Goal: Task Accomplishment & Management: Manage account settings

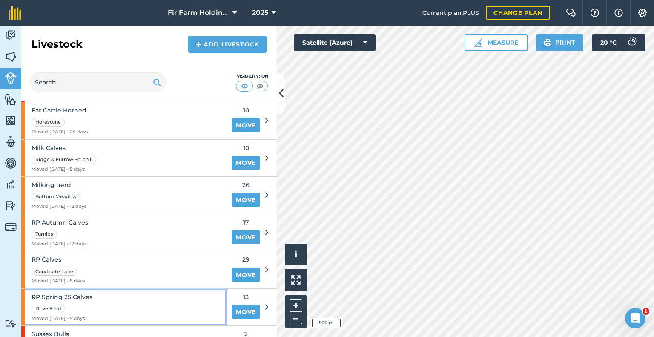
scroll to position [298, 0]
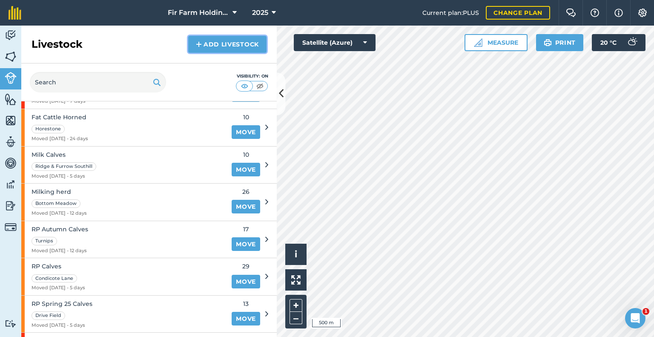
click at [234, 49] on link "Add Livestock" at bounding box center [227, 44] width 78 height 17
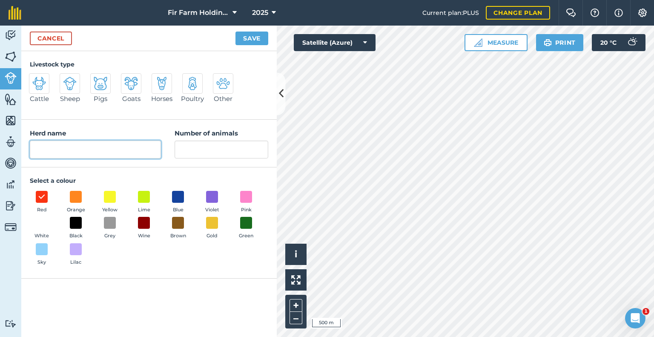
click at [89, 142] on input "Herd name" at bounding box center [95, 150] width 131 height 18
type input "Milk Calves"
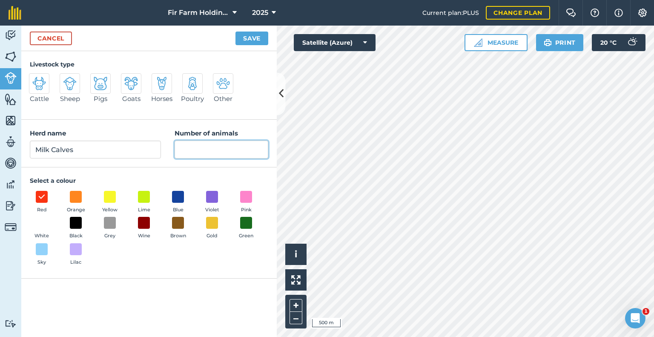
click at [218, 143] on input "Number of animals" at bounding box center [222, 150] width 94 height 18
type input "3"
click at [254, 39] on button "Save" at bounding box center [252, 39] width 33 height 14
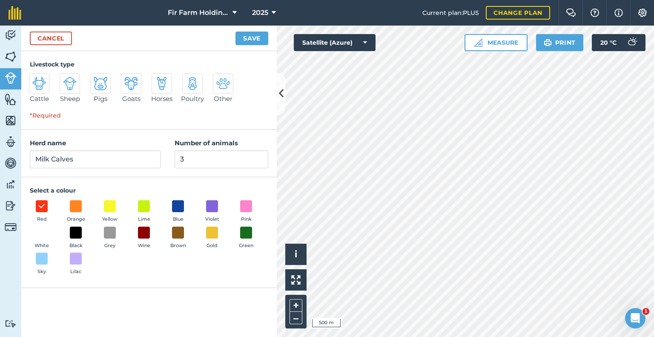
click at [44, 82] on img at bounding box center [39, 84] width 14 height 14
click at [35, 79] on input "Cattle" at bounding box center [33, 76] width 6 height 6
radio input "true"
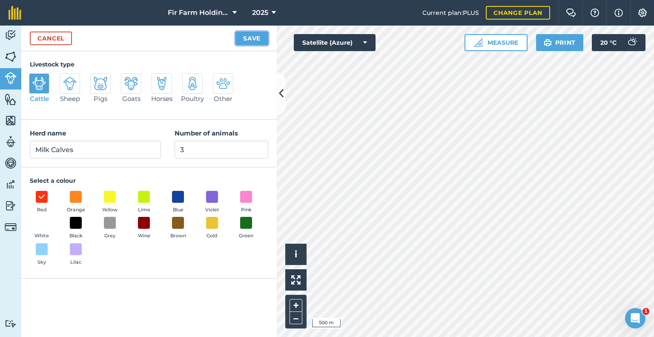
click at [255, 35] on button "Save" at bounding box center [252, 39] width 33 height 14
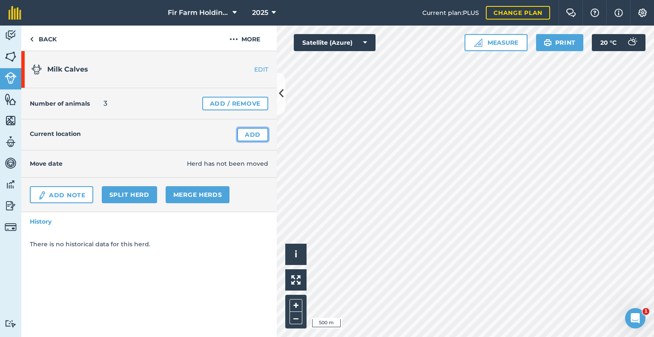
click at [262, 136] on link "Add" at bounding box center [252, 135] width 31 height 14
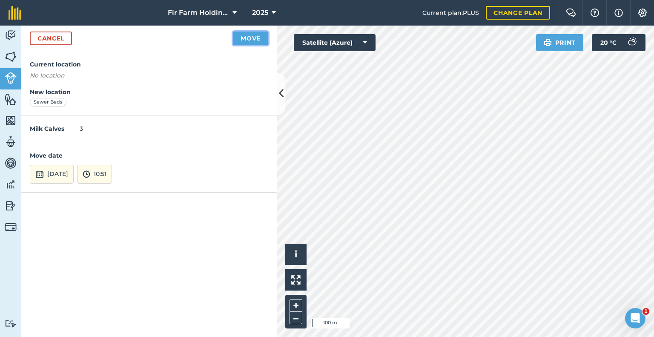
click at [244, 35] on button "Move" at bounding box center [250, 39] width 35 height 14
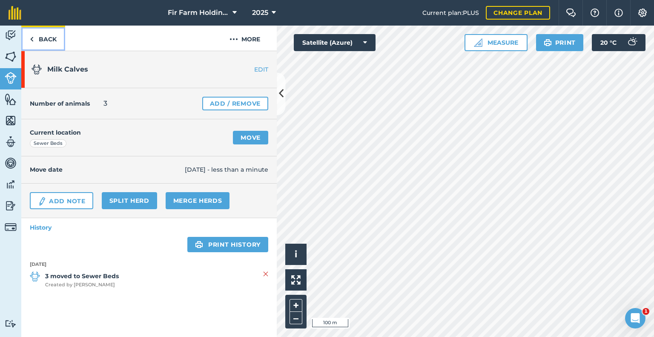
click at [23, 34] on link "Back" at bounding box center [43, 38] width 44 height 25
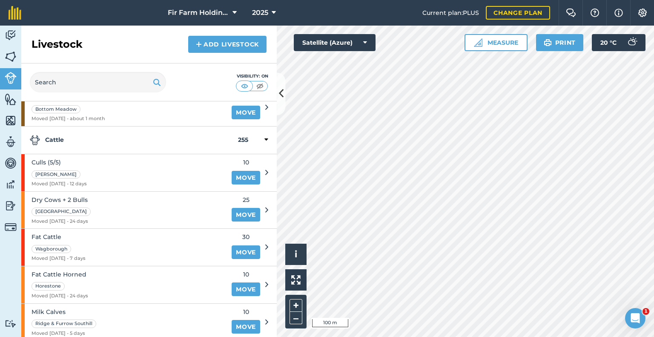
scroll to position [128, 0]
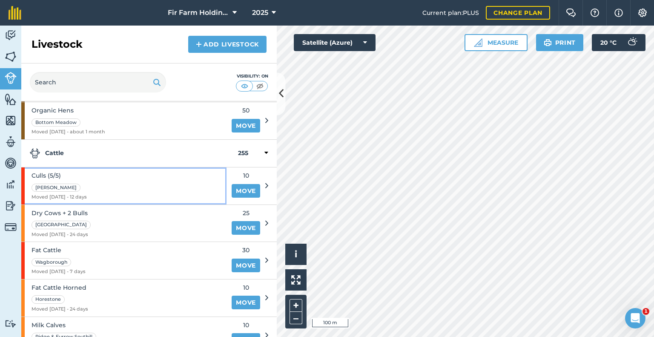
click at [161, 183] on div "Culls (5/5) Kirkham Moved 14/08/25 - 12 days" at bounding box center [123, 185] width 205 height 37
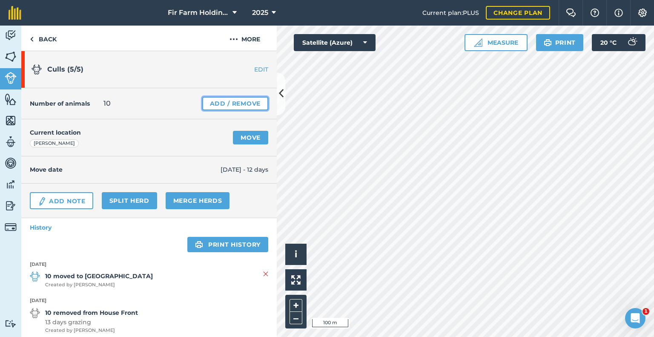
click at [228, 98] on link "Add / Remove" at bounding box center [235, 104] width 66 height 14
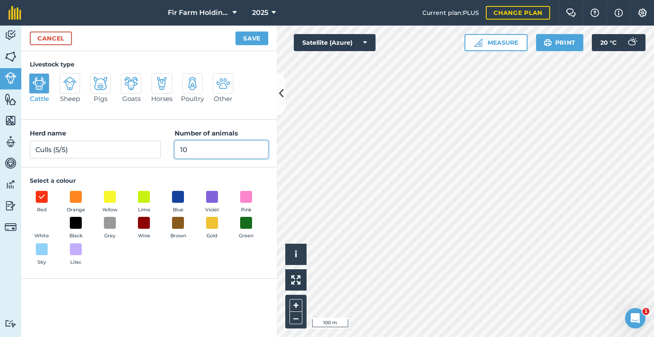
click at [193, 149] on input "10" at bounding box center [222, 150] width 94 height 18
type input "12"
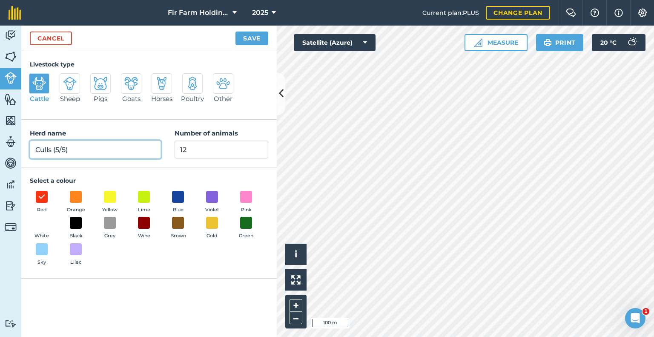
click at [66, 152] on input "Culls (5/5)" at bounding box center [95, 150] width 131 height 18
type input "Culls (6/6)"
click at [254, 32] on button "Save" at bounding box center [252, 39] width 33 height 14
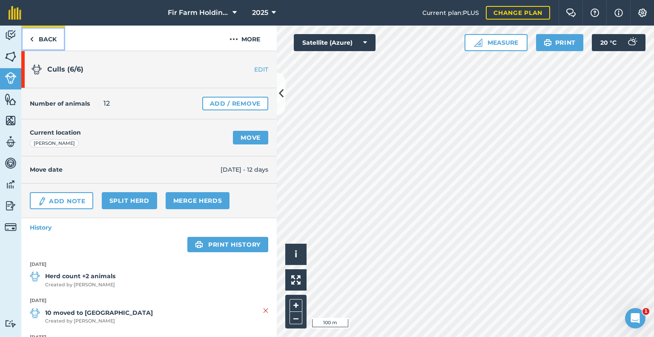
click at [44, 42] on link "Back" at bounding box center [43, 38] width 44 height 25
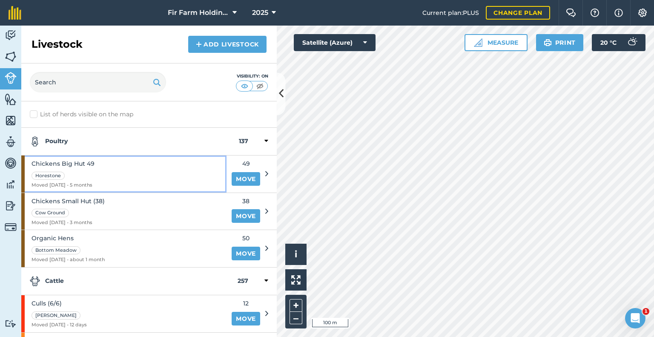
click at [149, 163] on div "Chickens Big Hut 49 Horestone Moved 18/03/25 - 5 months" at bounding box center [123, 173] width 205 height 37
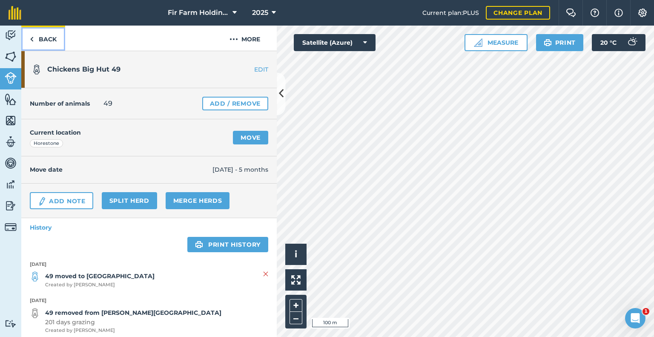
click at [48, 39] on link "Back" at bounding box center [43, 38] width 44 height 25
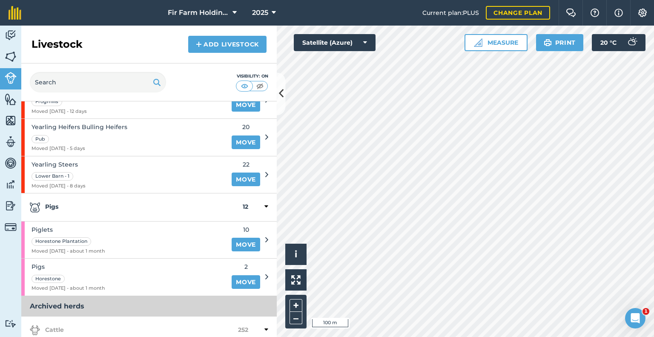
scroll to position [639, 0]
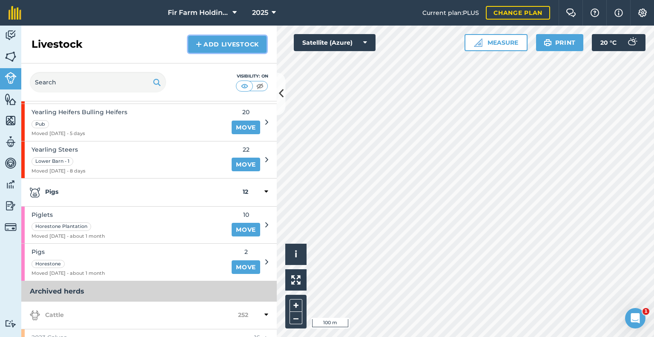
click at [221, 40] on link "Add Livestock" at bounding box center [227, 44] width 78 height 17
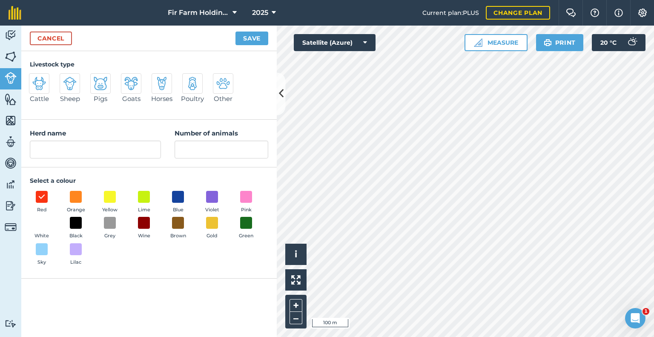
click at [95, 83] on img at bounding box center [101, 84] width 14 height 14
click at [95, 79] on input "Pigs" at bounding box center [94, 76] width 6 height 6
radio input "true"
click at [245, 201] on span at bounding box center [246, 196] width 13 height 13
click at [99, 153] on input "Pigs" at bounding box center [95, 150] width 131 height 18
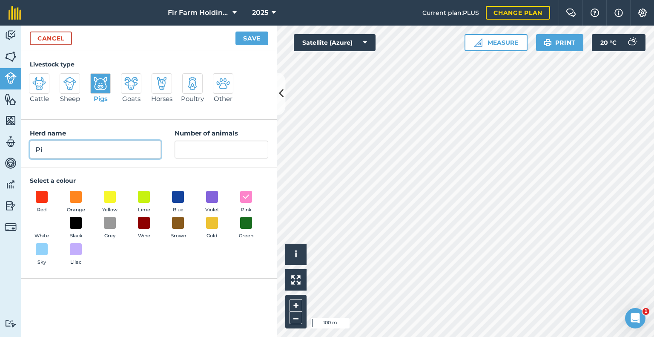
type input "P"
type input "Mangalitza's"
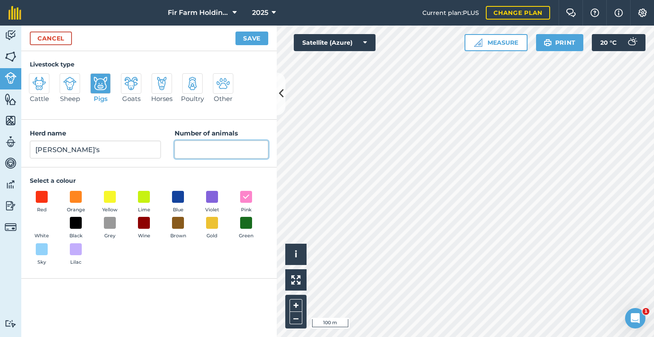
click at [199, 147] on input "Number of animals" at bounding box center [222, 150] width 94 height 18
type input "3"
click at [241, 40] on button "Save" at bounding box center [252, 39] width 33 height 14
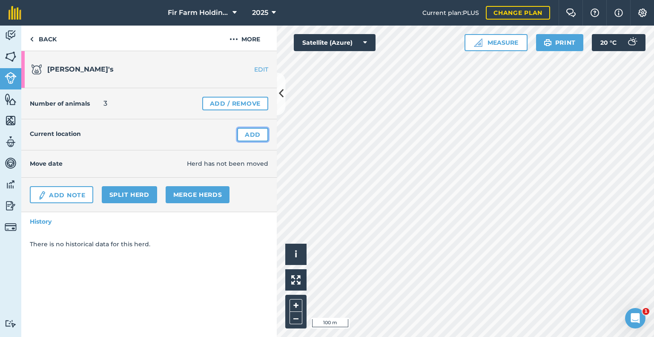
click at [249, 133] on link "Add" at bounding box center [252, 135] width 31 height 14
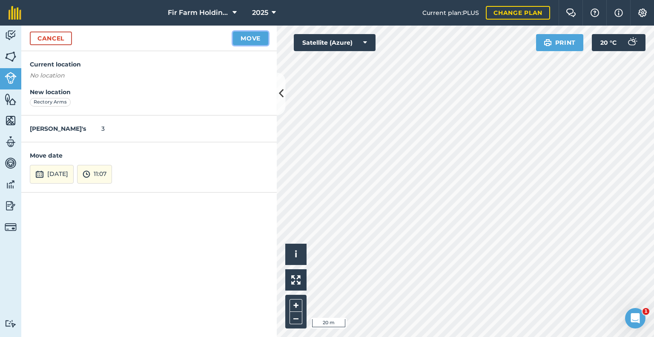
click at [250, 35] on button "Move" at bounding box center [250, 39] width 35 height 14
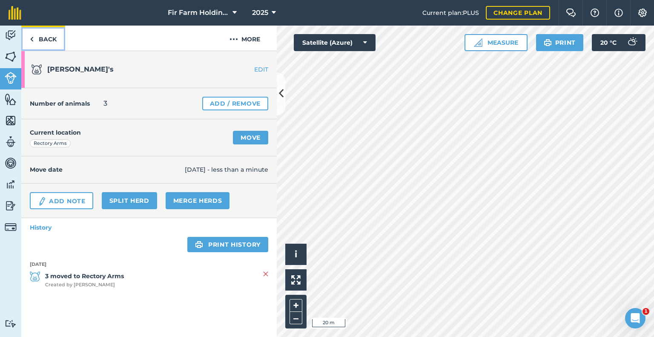
click at [46, 46] on link "Back" at bounding box center [43, 38] width 44 height 25
